Goal: Task Accomplishment & Management: Manage account settings

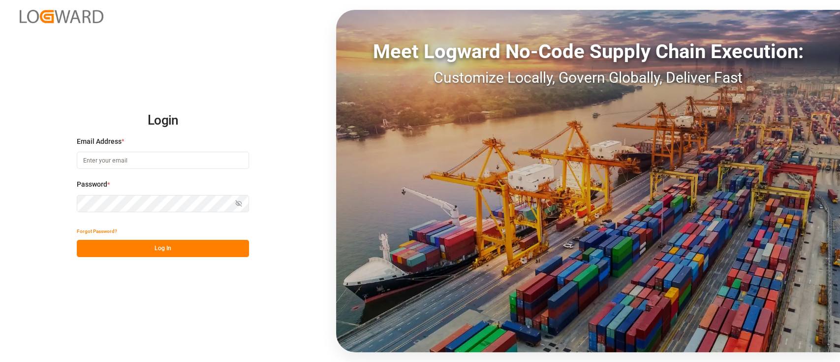
click at [166, 161] on input at bounding box center [163, 160] width 172 height 17
type input "elsie.sanchez@leschaco.com"
click at [200, 253] on button "Log In" at bounding box center [163, 248] width 172 height 17
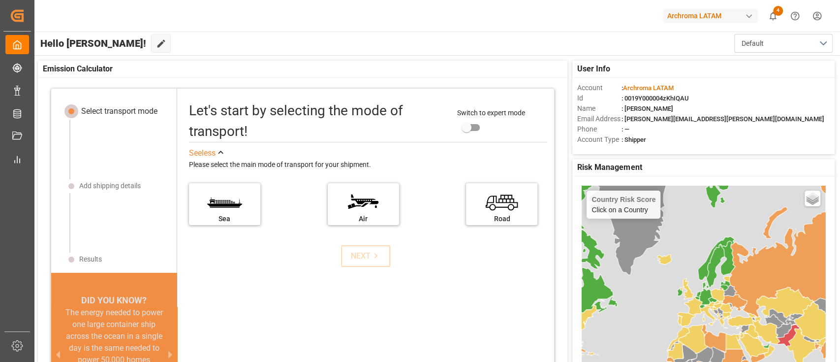
click at [734, 16] on div "Archroma LATAM" at bounding box center [710, 16] width 95 height 14
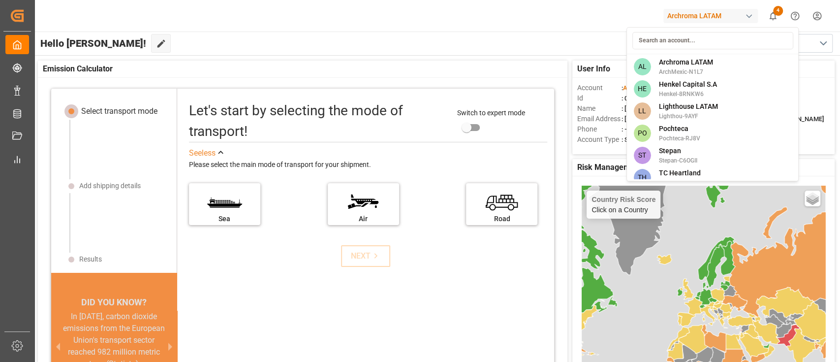
click at [771, 14] on html "Created by potrace 1.15, written by Peter Selinger 2001-2017 Created by potrace…" at bounding box center [420, 181] width 840 height 362
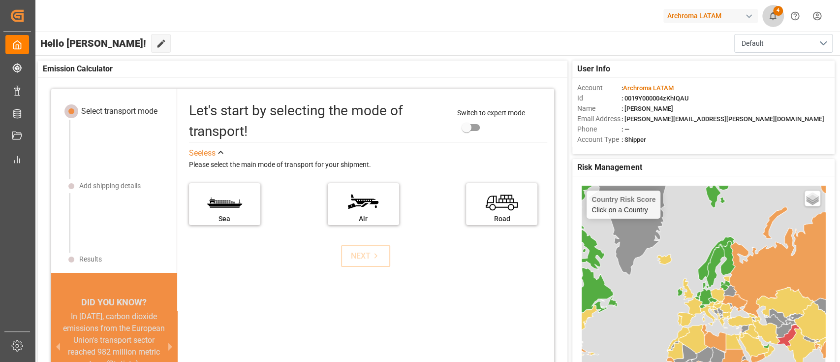
click at [771, 14] on icon "show 4 new notifications" at bounding box center [773, 16] width 7 height 8
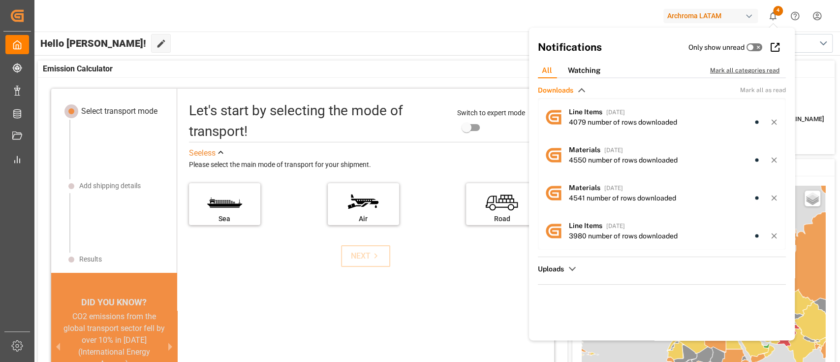
click at [737, 74] on div "Mark all categories read" at bounding box center [750, 70] width 80 height 9
click at [572, 19] on div "Archroma LATAM 0 Notifications Only show unread All Watching Mark all categorie…" at bounding box center [434, 16] width 813 height 32
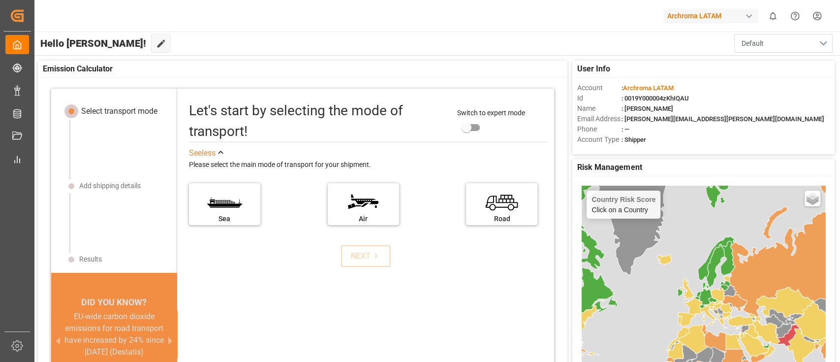
click at [794, 41] on button "Default" at bounding box center [783, 43] width 98 height 19
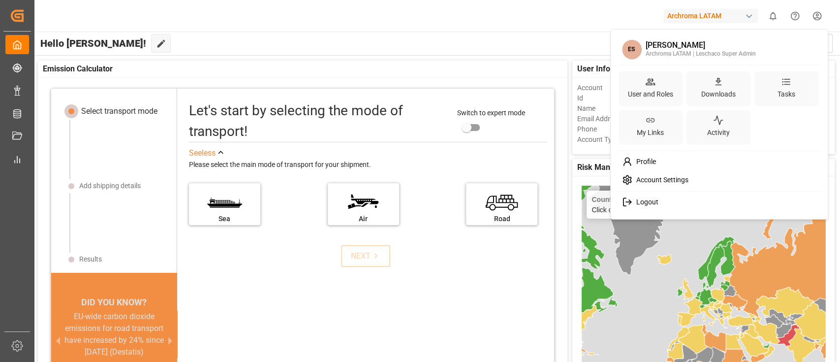
click at [827, 22] on html "Created by potrace 1.15, written by Peter Selinger 2001-2017 Created by potrace…" at bounding box center [420, 181] width 840 height 362
click at [600, 42] on html "Created by potrace 1.15, written by Peter Selinger 2001-2017 Created by potrace…" at bounding box center [420, 181] width 840 height 362
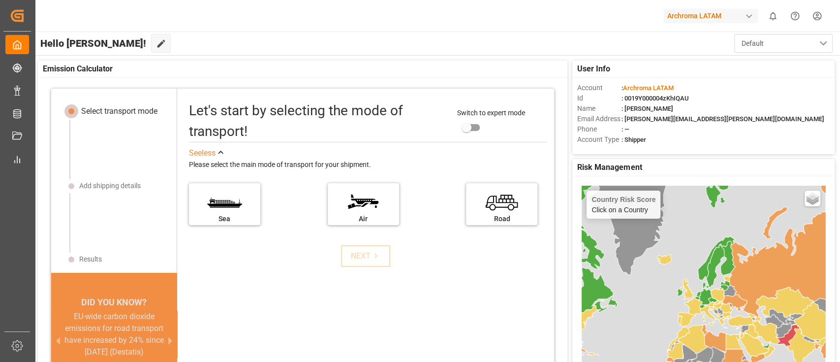
click at [791, 49] on button "Default" at bounding box center [783, 43] width 98 height 19
click at [788, 93] on div "Elsie" at bounding box center [783, 99] width 83 height 30
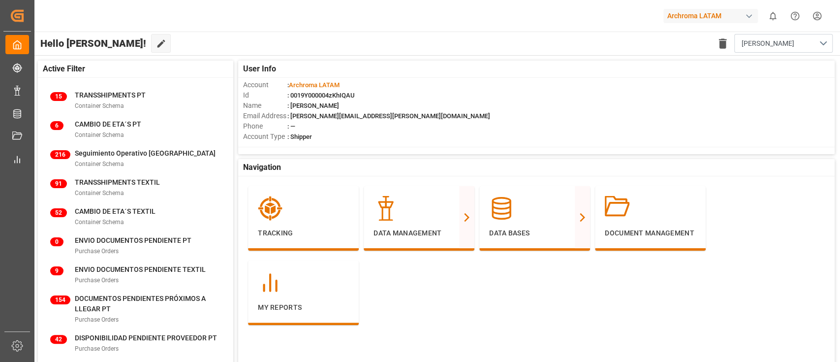
click at [813, 14] on html "Created by potrace 1.15, written by Peter Selinger 2001-2017 Created by potrace…" at bounding box center [420, 181] width 840 height 362
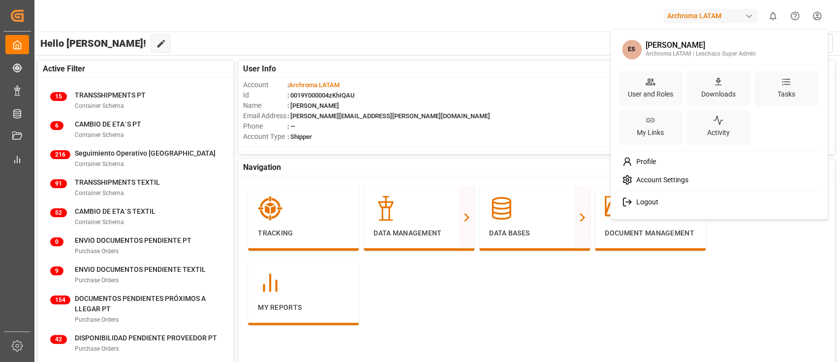
click at [655, 201] on span "Logout" at bounding box center [645, 202] width 26 height 9
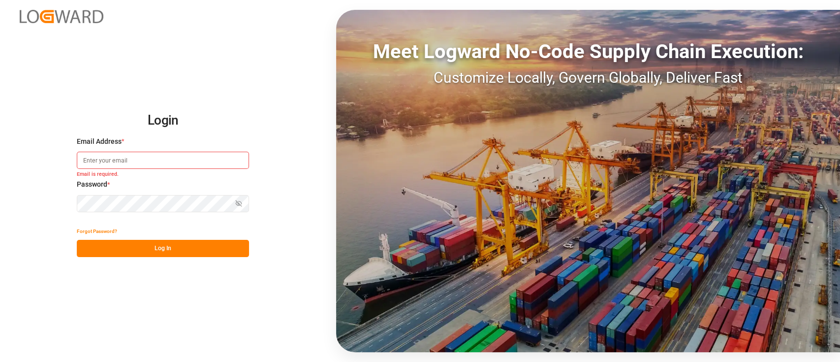
type input "[PERSON_NAME][EMAIL_ADDRESS][DOMAIN_NAME]"
click at [165, 251] on button "Log In" at bounding box center [163, 248] width 172 height 17
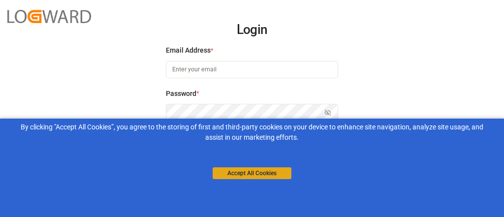
click at [238, 177] on button "Accept All Cookies" at bounding box center [252, 173] width 79 height 12
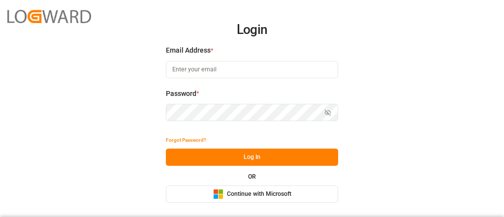
click at [230, 69] on input at bounding box center [252, 69] width 172 height 17
type input "[PERSON_NAME][EMAIL_ADDRESS][DOMAIN_NAME]"
click at [262, 154] on button "Log In" at bounding box center [252, 157] width 172 height 17
